Goal: Task Accomplishment & Management: Use online tool/utility

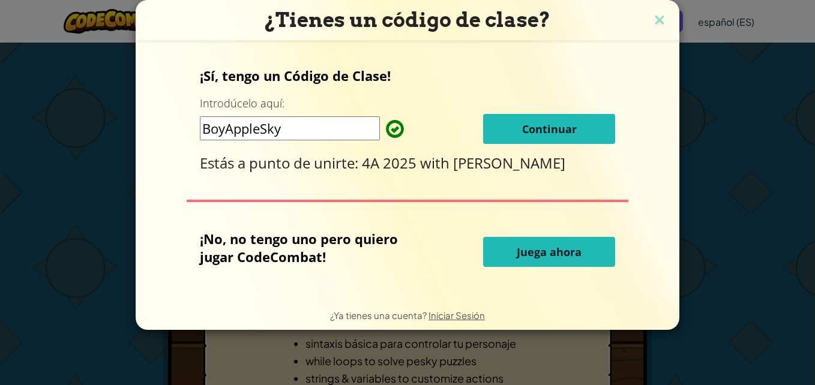
click at [535, 115] on button "Continuar" at bounding box center [549, 129] width 132 height 30
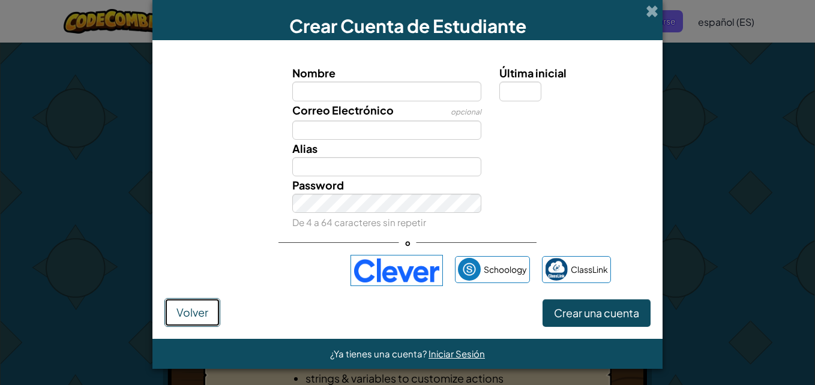
click at [186, 321] on button "Volver" at bounding box center [193, 312] width 56 height 29
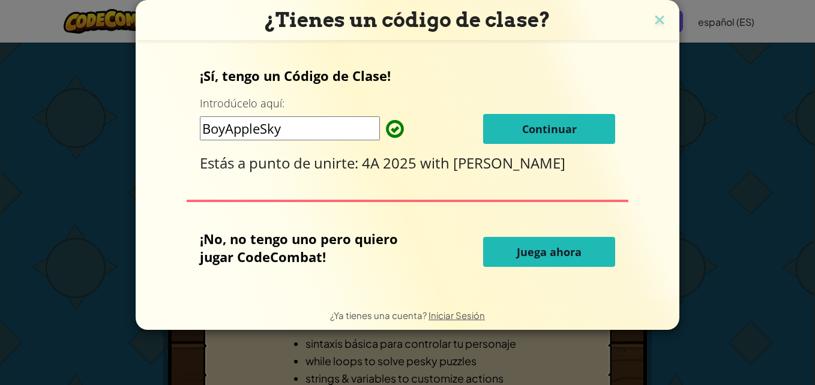
click at [567, 259] on span "Juega ahora" at bounding box center [549, 252] width 65 height 14
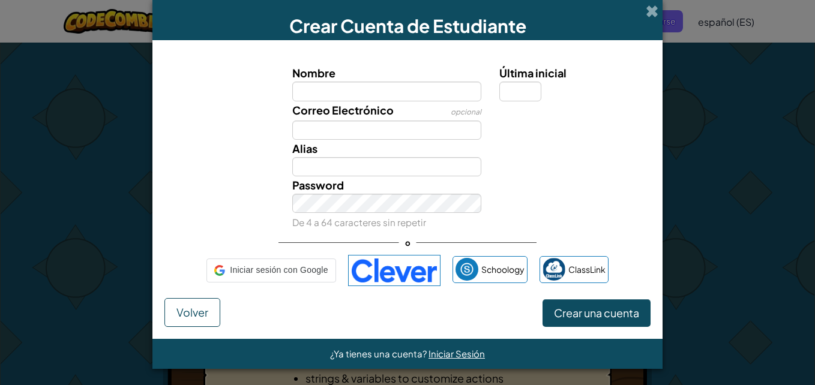
select select "es-ES"
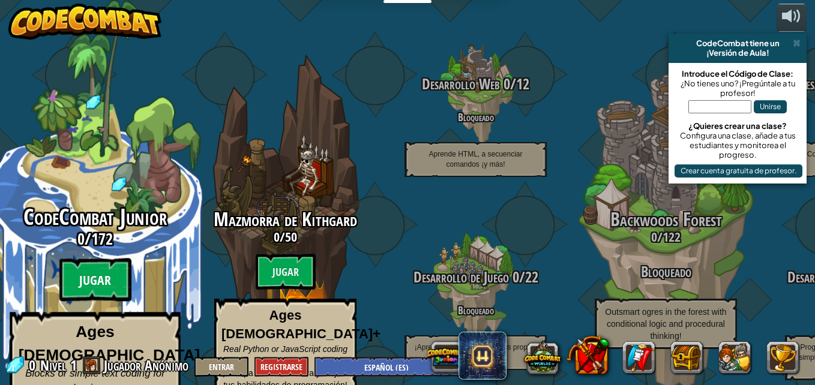
click at [100, 259] on btn "Jugar" at bounding box center [95, 280] width 72 height 43
select select "es-ES"
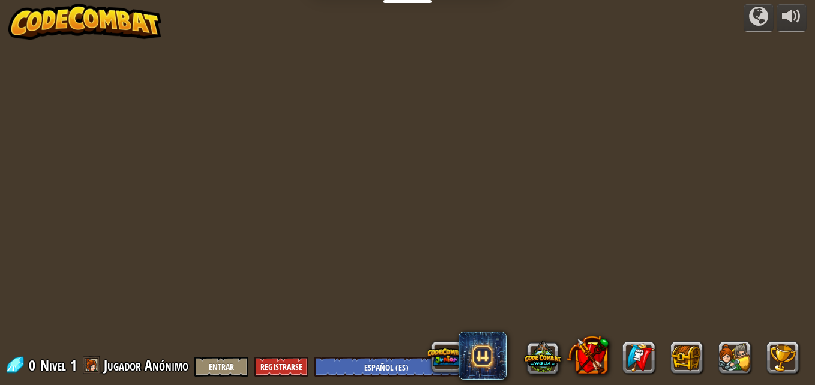
select select "es-ES"
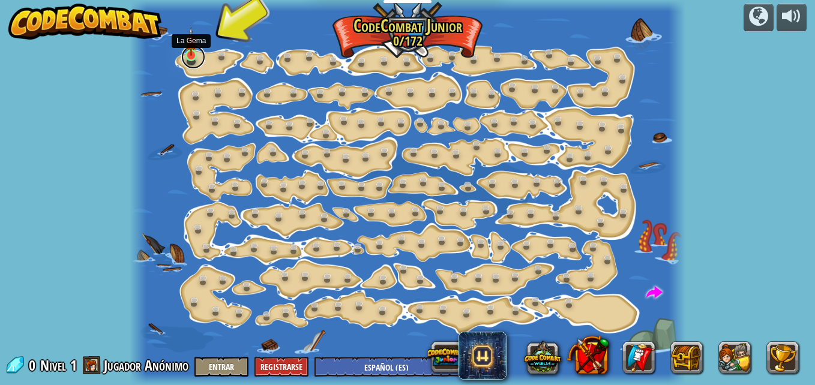
click at [199, 56] on link at bounding box center [193, 57] width 24 height 24
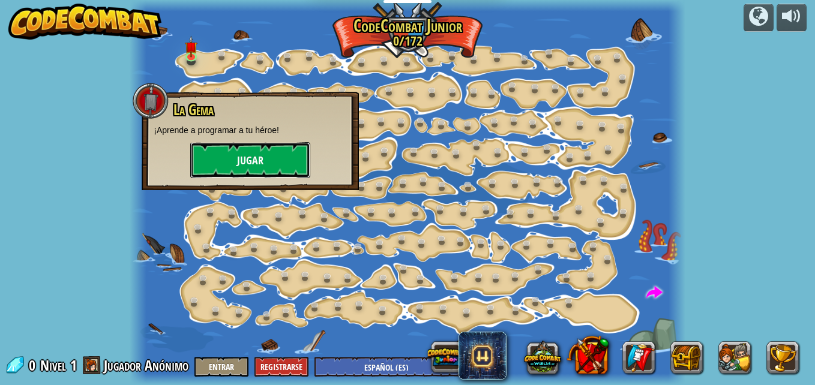
click at [267, 166] on button "Jugar" at bounding box center [250, 160] width 120 height 36
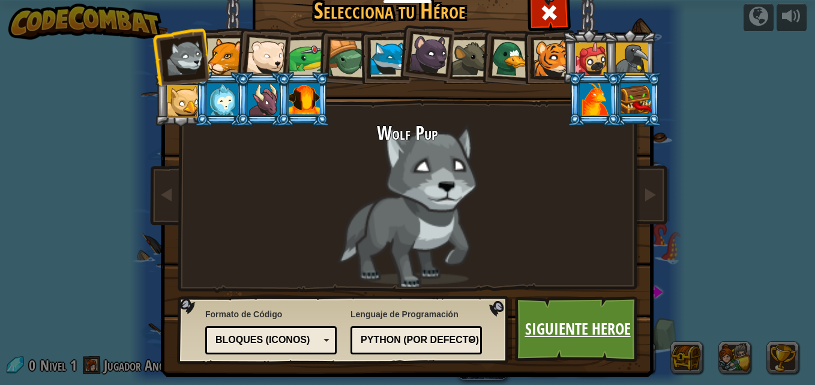
click at [563, 333] on link "Siguiente Heroe" at bounding box center [577, 330] width 125 height 66
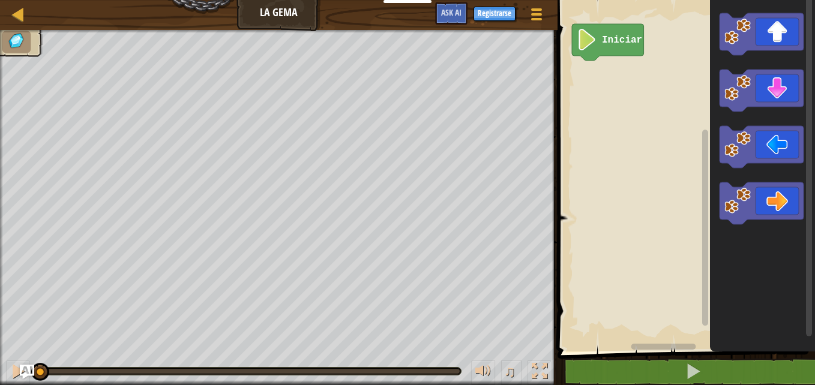
click at [609, 41] on text "Iniciar" at bounding box center [622, 40] width 40 height 11
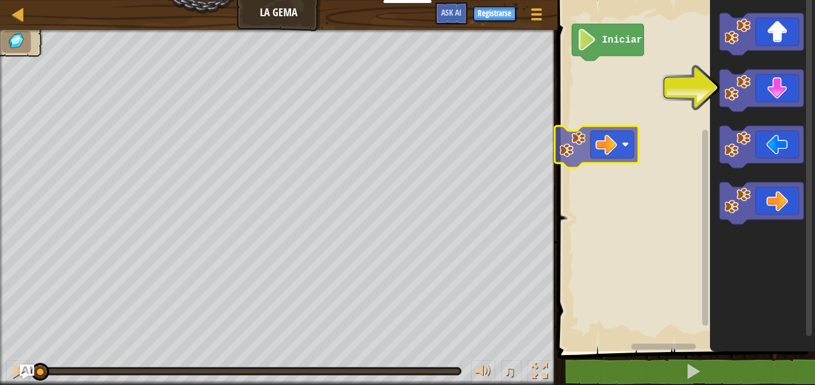
click at [630, 157] on div "Iniciar" at bounding box center [684, 173] width 261 height 358
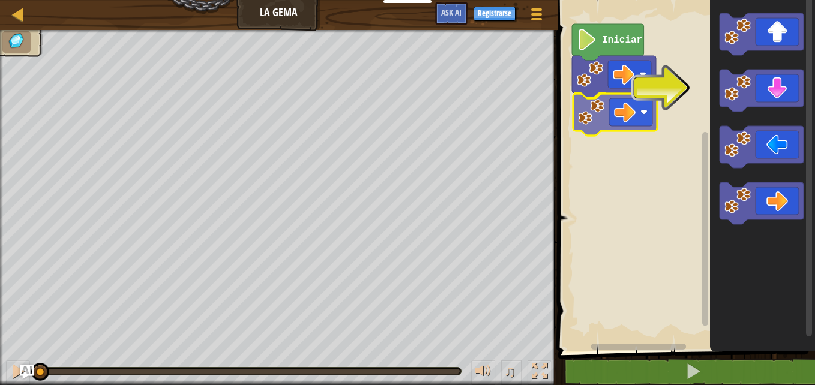
click at [614, 123] on div "Iniciar" at bounding box center [684, 173] width 261 height 358
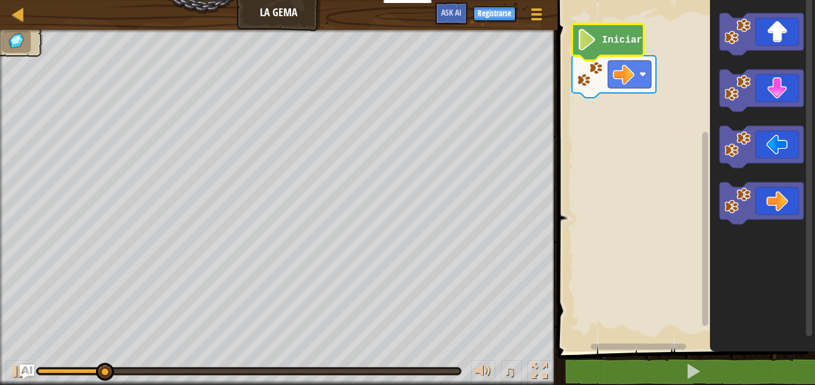
click at [599, 52] on icon "Espacio de trabajo de Blockly" at bounding box center [608, 42] width 72 height 37
click at [596, 40] on image "Espacio de trabajo de Blockly" at bounding box center [587, 40] width 20 height 22
click at [600, 42] on icon "Espacio de trabajo de Blockly" at bounding box center [608, 42] width 72 height 37
click at [600, 43] on icon "Espacio de trabajo de Blockly" at bounding box center [608, 42] width 72 height 37
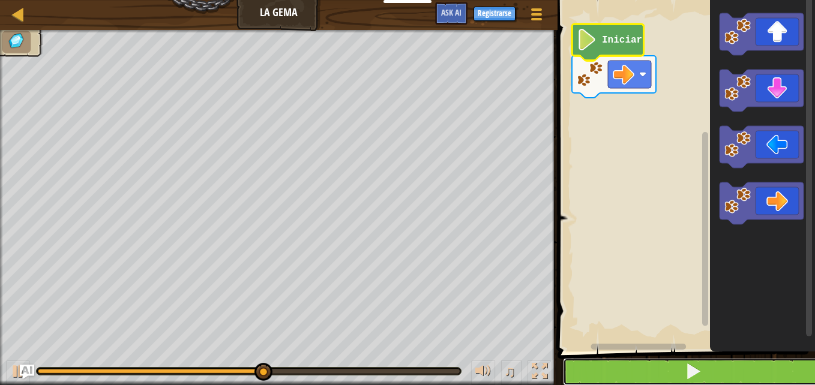
click at [689, 370] on span at bounding box center [693, 371] width 17 height 17
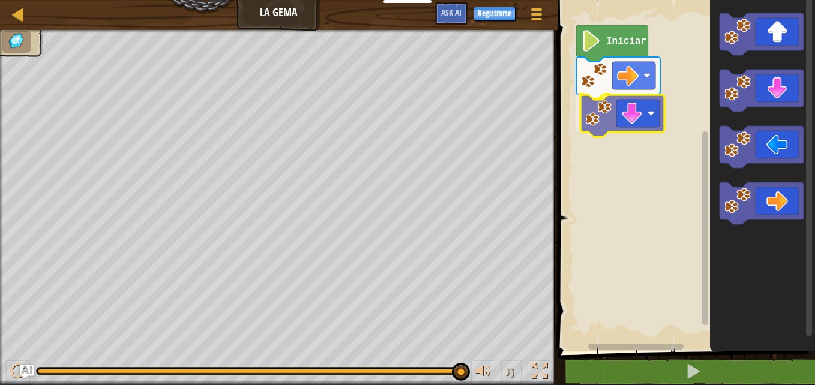
click at [625, 119] on div "Iniciar" at bounding box center [684, 173] width 261 height 358
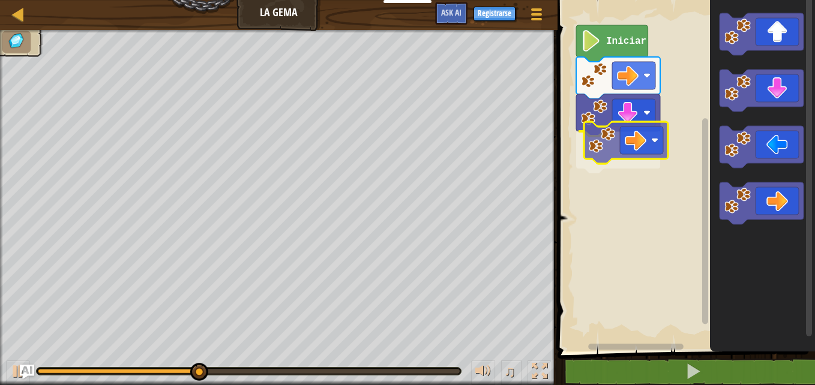
click at [626, 154] on div "Iniciar" at bounding box center [684, 173] width 261 height 358
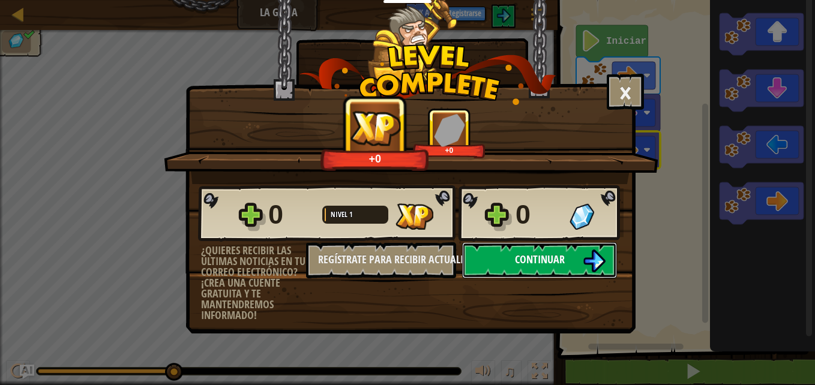
click at [591, 258] on img at bounding box center [594, 261] width 23 height 23
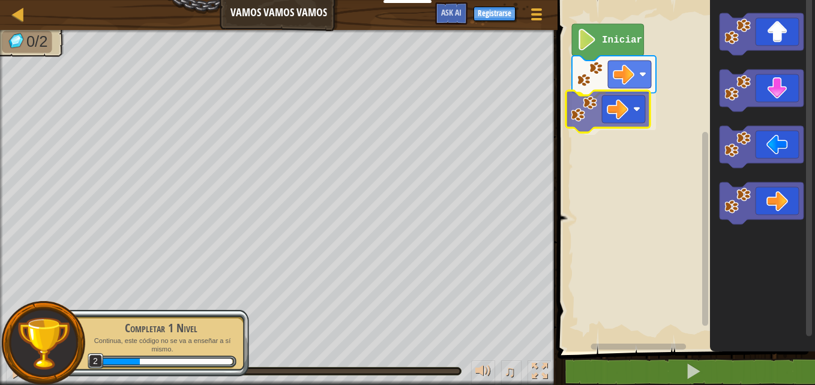
click at [605, 128] on div "Iniciar" at bounding box center [684, 173] width 261 height 358
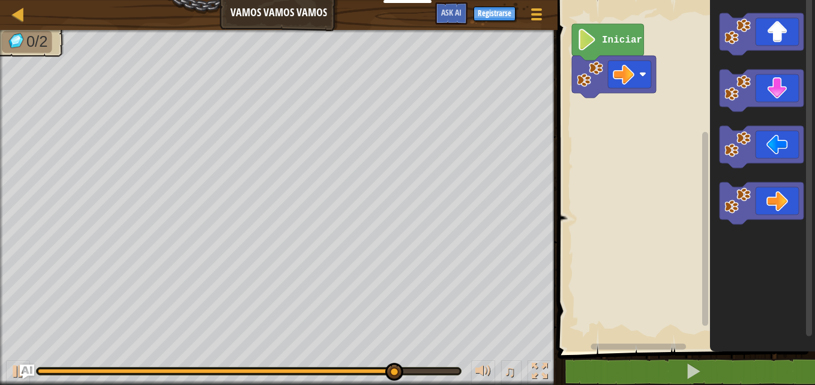
click at [560, 110] on div "Iniciar" at bounding box center [684, 173] width 261 height 358
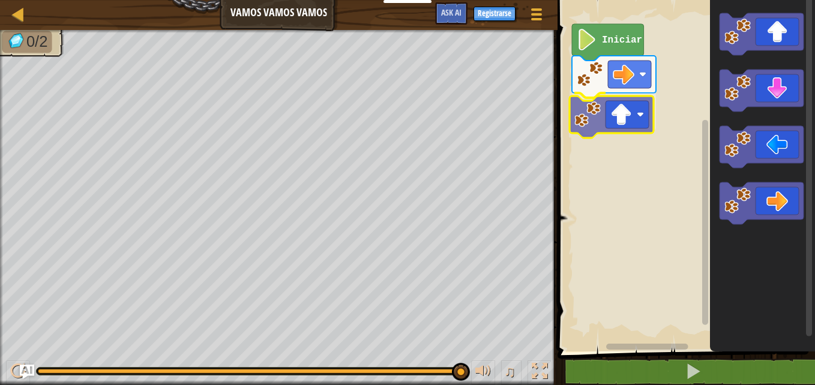
click at [579, 113] on div "Iniciar" at bounding box center [684, 173] width 261 height 358
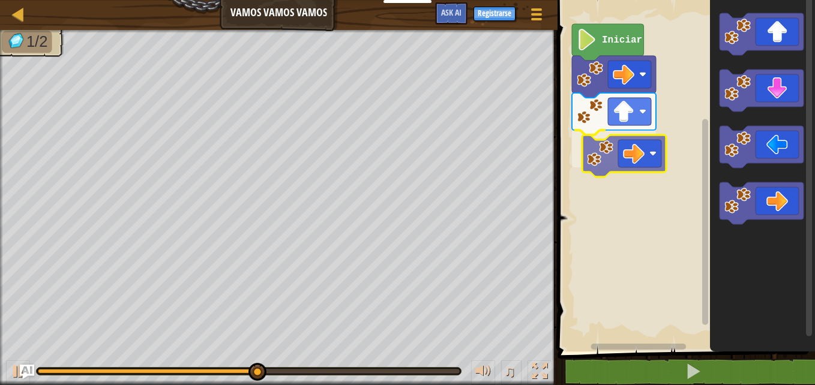
click at [638, 160] on div "Iniciar" at bounding box center [684, 173] width 261 height 358
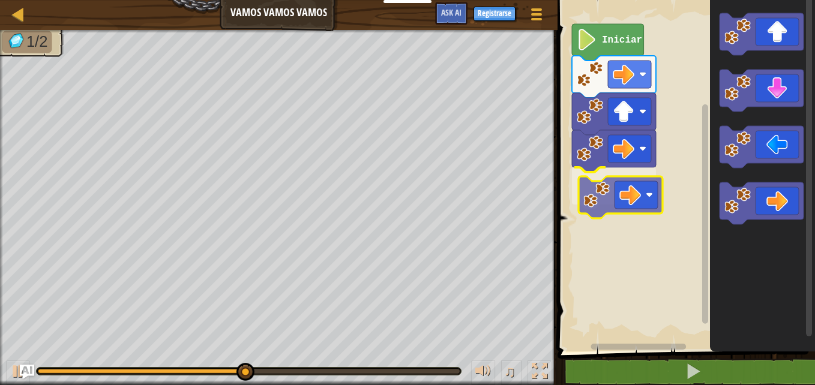
click at [642, 198] on div "Iniciar" at bounding box center [684, 173] width 261 height 358
